Goal: Entertainment & Leisure: Consume media (video, audio)

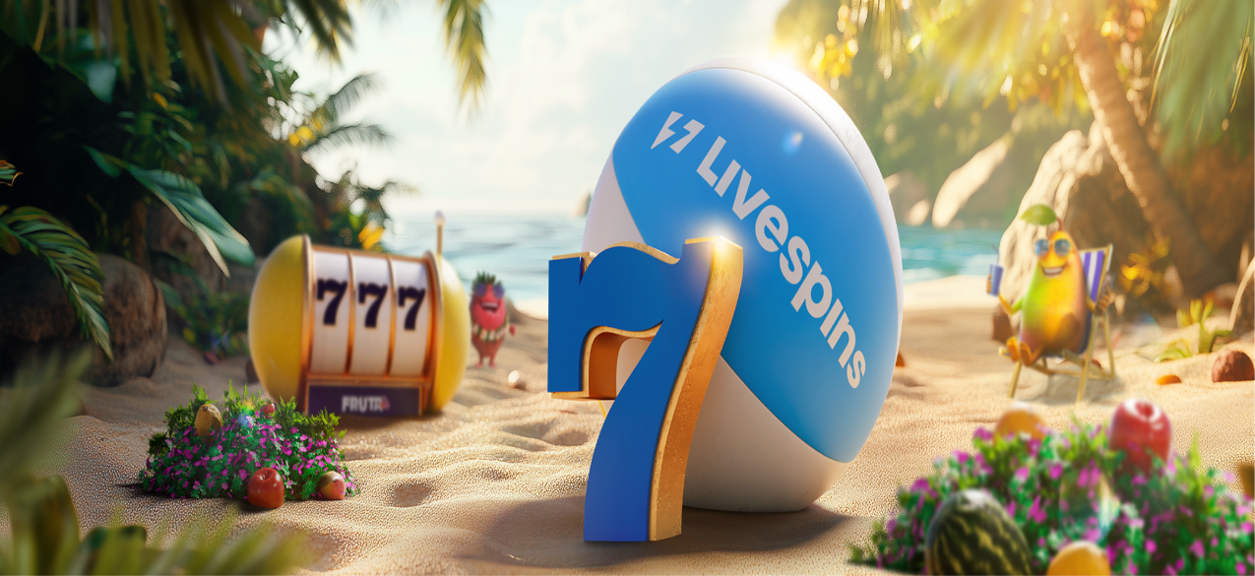
click at [159, 82] on button "Kirjaudu" at bounding box center [136, 71] width 64 height 21
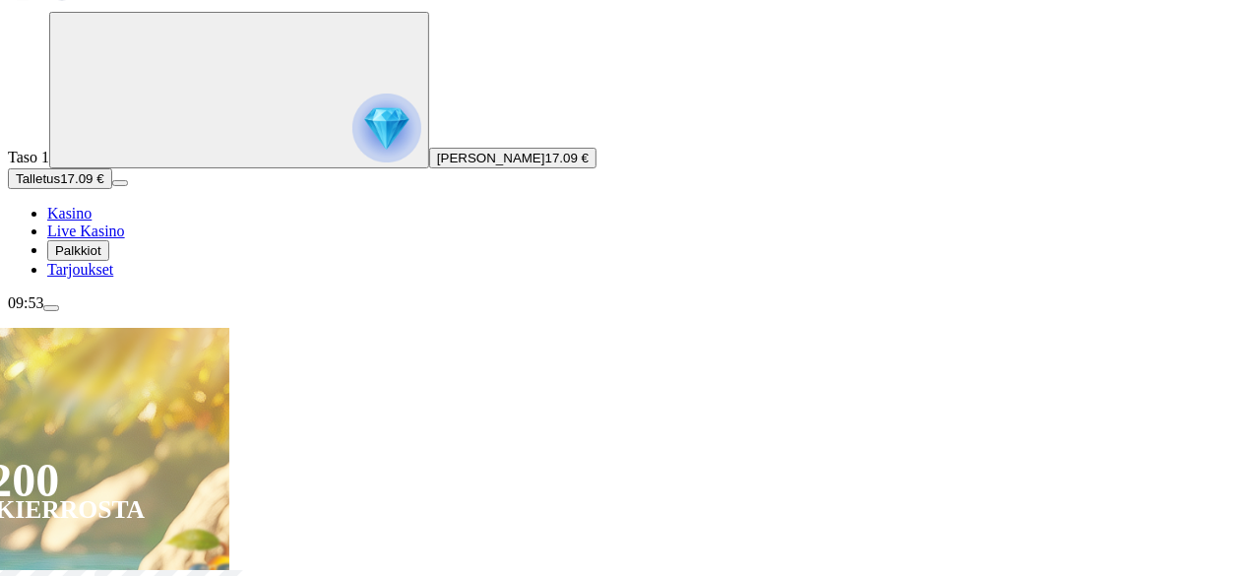
scroll to position [98, 0]
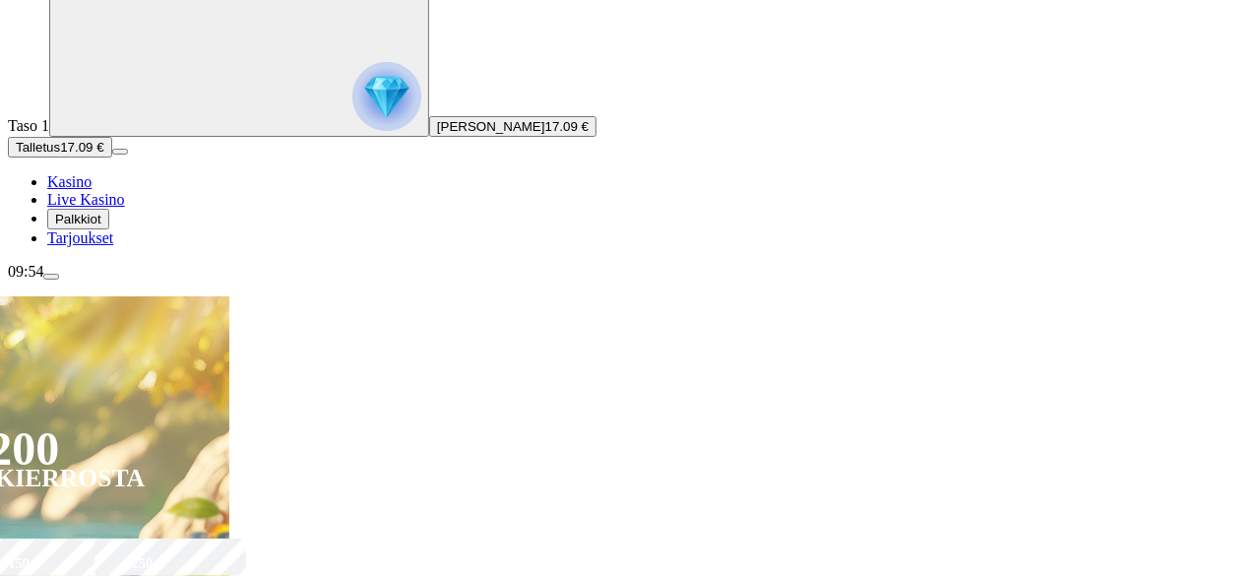
type input "*********"
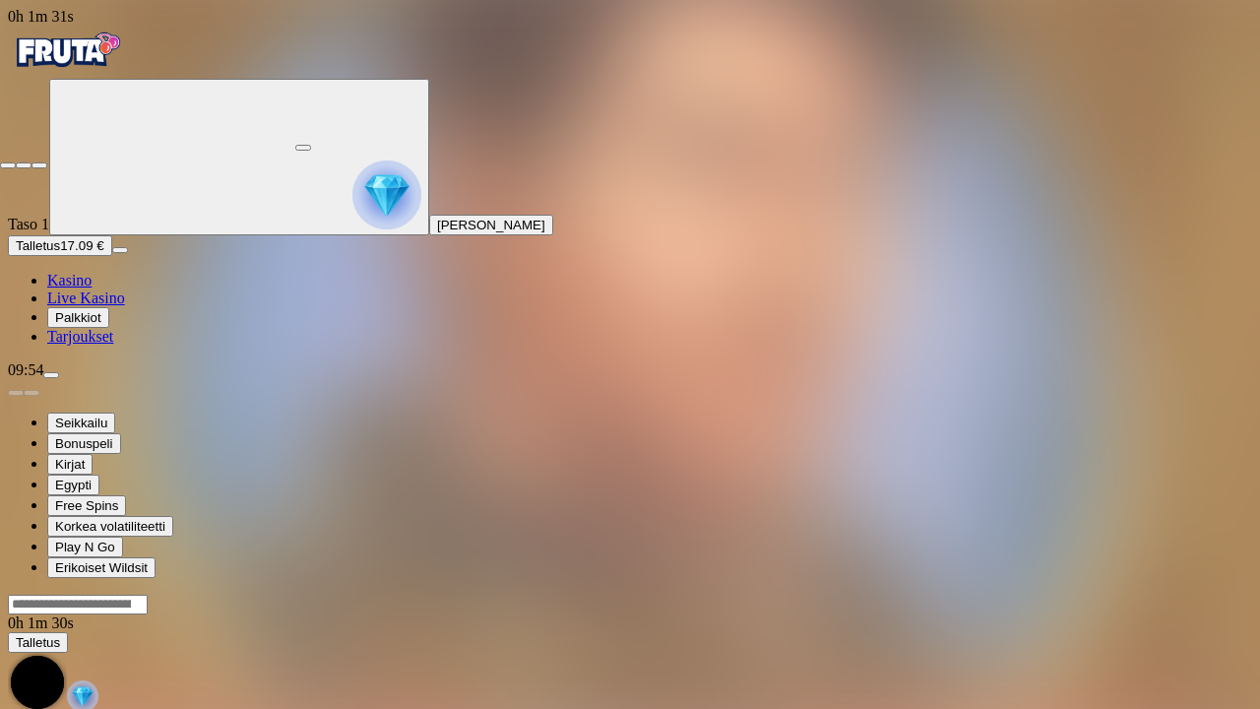
click at [8, 165] on span "close icon" at bounding box center [8, 165] width 0 height 0
